Goal: Task Accomplishment & Management: Complete application form

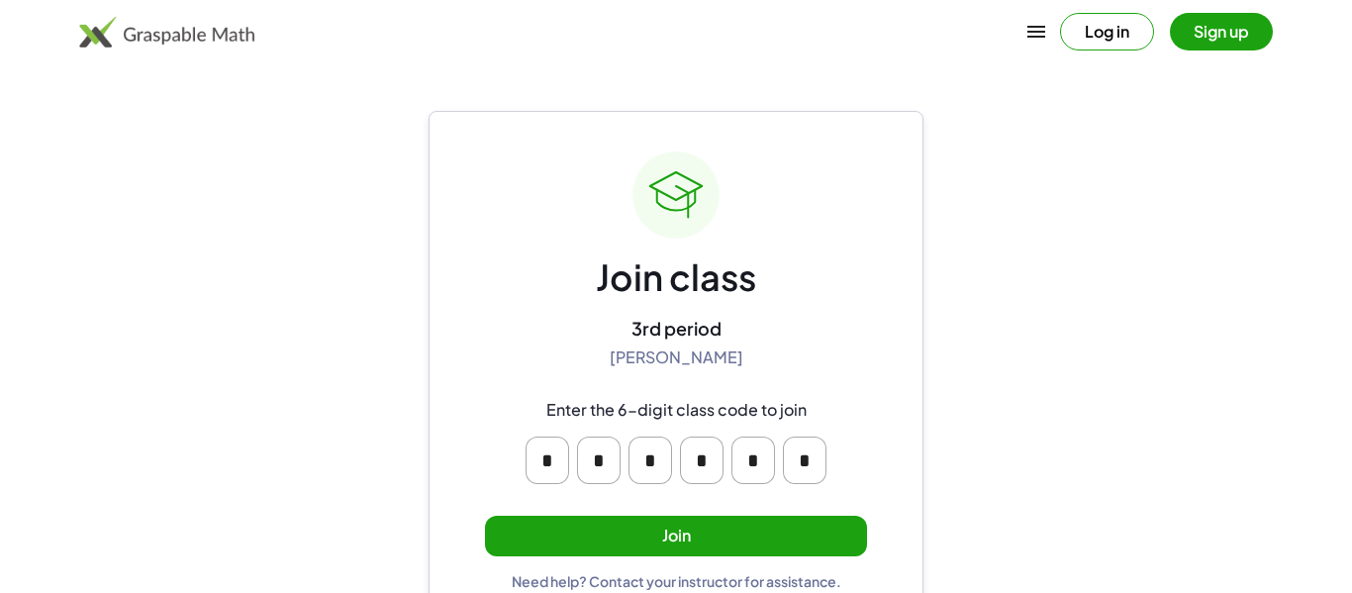
click at [733, 525] on button "Join" at bounding box center [676, 536] width 382 height 41
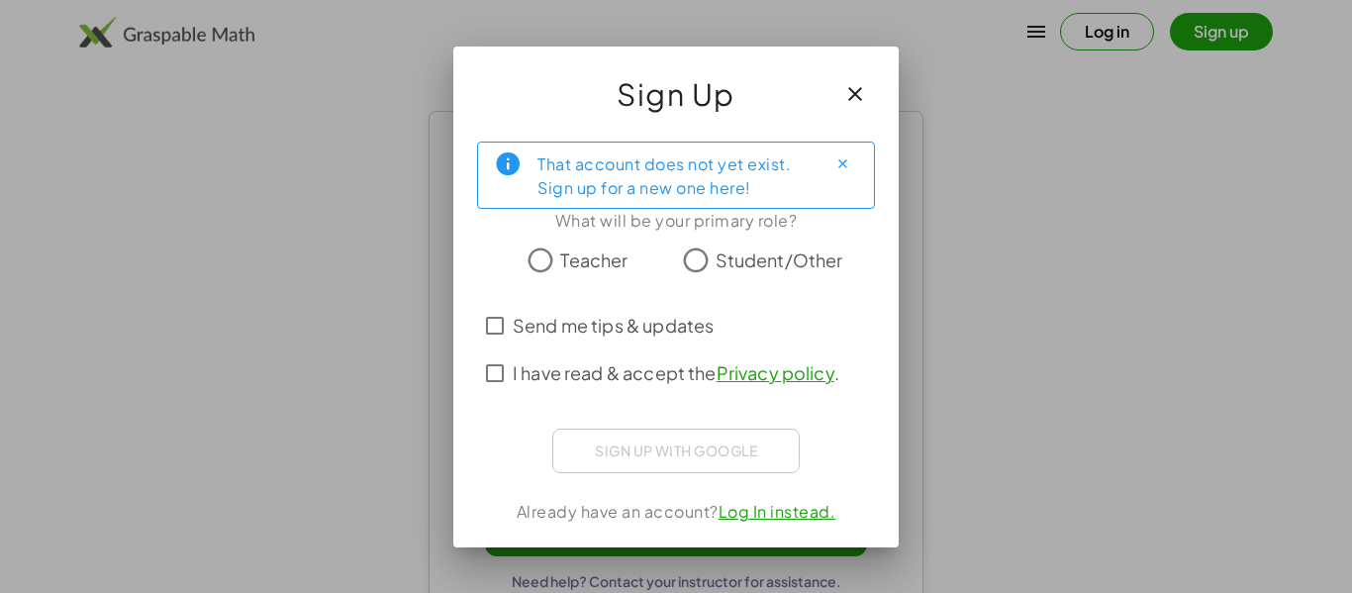
click at [708, 234] on div "That account does not yet exist. Sign up for a new one here! What will be your …" at bounding box center [676, 337] width 446 height 422
click at [717, 253] on span "Student/Other" at bounding box center [780, 260] width 128 height 27
click at [593, 318] on span "Send me tips & updates" at bounding box center [613, 325] width 201 height 27
click at [613, 367] on span "I have read & accept the Privacy policy ." at bounding box center [676, 372] width 327 height 27
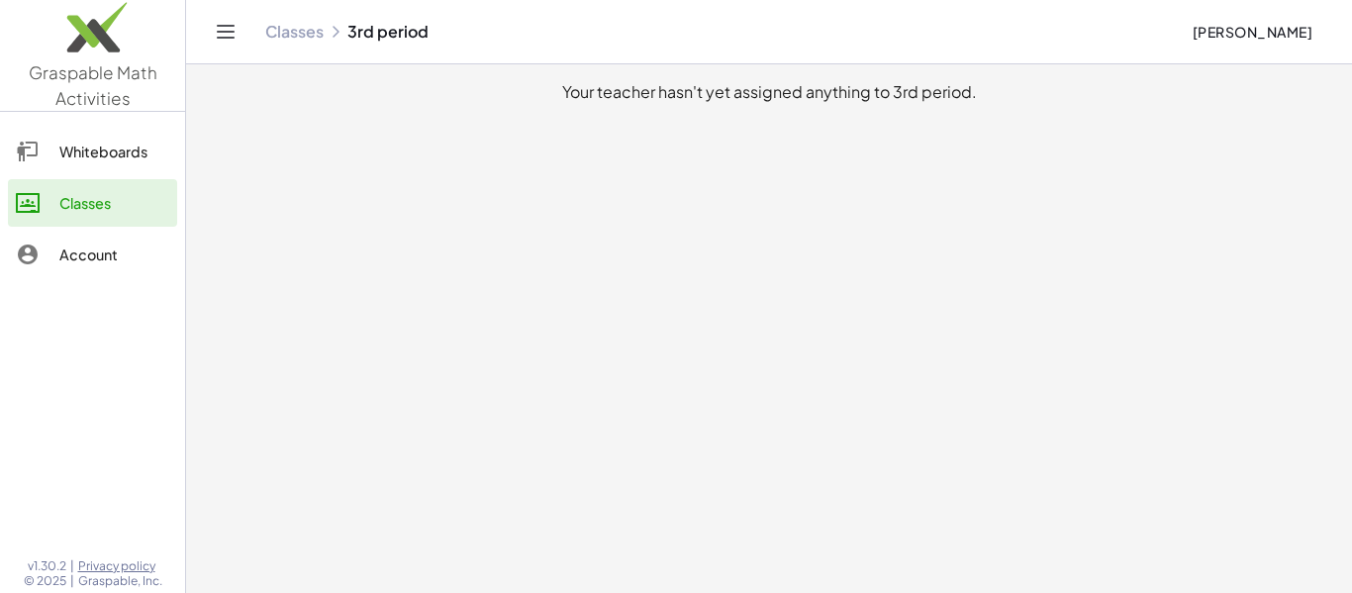
click at [105, 163] on link "Whiteboards" at bounding box center [92, 152] width 169 height 48
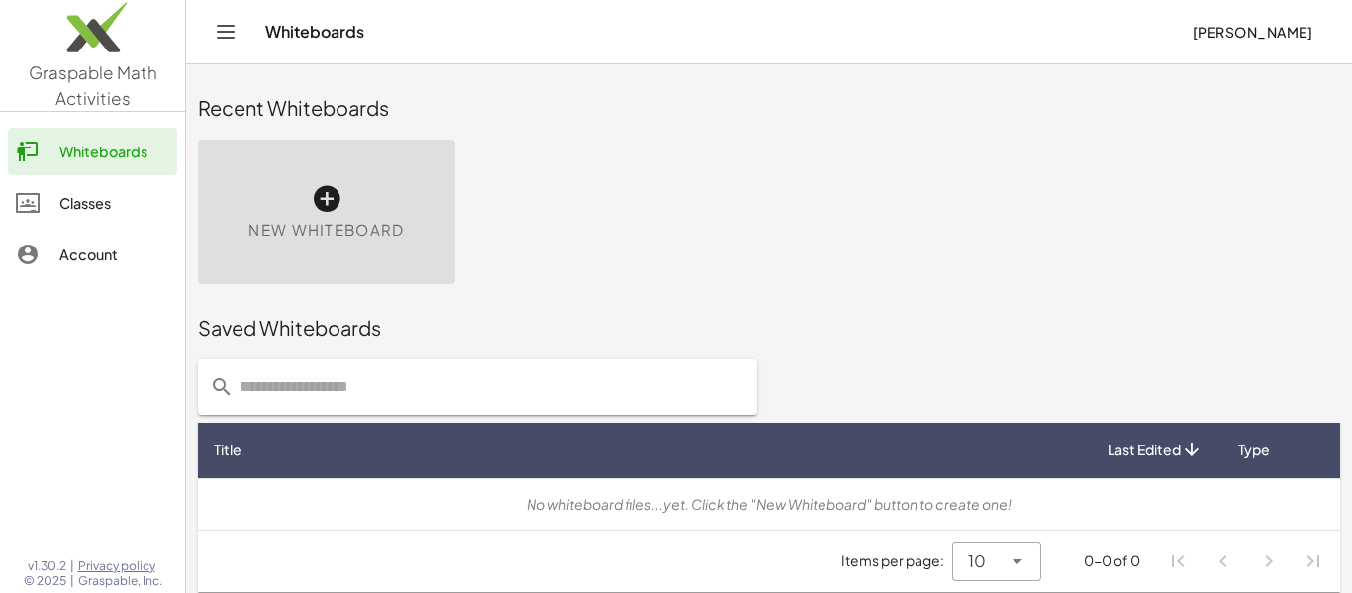
click at [117, 195] on div "Classes" at bounding box center [114, 203] width 110 height 24
